Goal: Check status: Check status

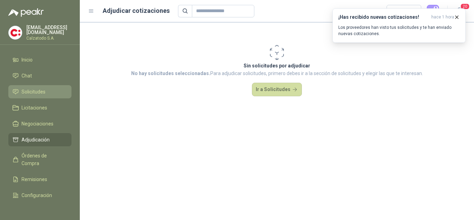
click at [33, 89] on span "Solicitudes" at bounding box center [34, 92] width 24 height 8
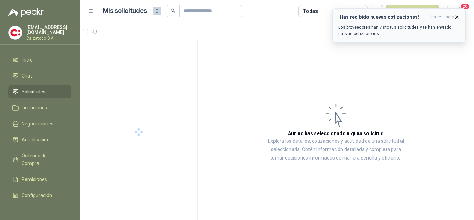
click at [457, 18] on icon "button" at bounding box center [457, 17] width 6 height 6
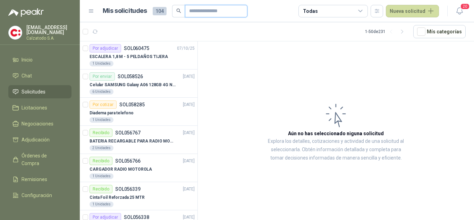
click at [207, 11] on input "text" at bounding box center [213, 11] width 49 height 12
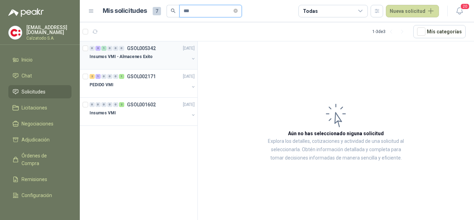
type input "***"
click at [149, 57] on div "Insumos VMI - Almacenes Exito" at bounding box center [140, 56] width 100 height 8
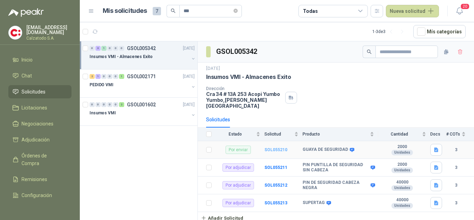
click at [279, 147] on b "SOL055210" at bounding box center [276, 149] width 23 height 5
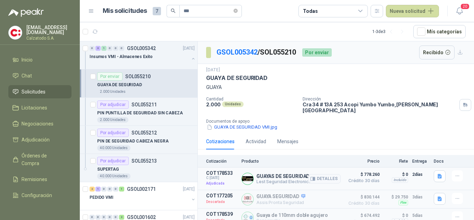
scroll to position [1, 0]
click at [318, 174] on button "Detalles" at bounding box center [324, 177] width 33 height 9
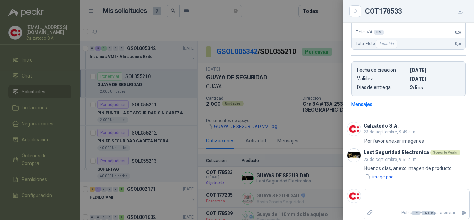
scroll to position [0, 0]
